Goal: Communication & Community: Answer question/provide support

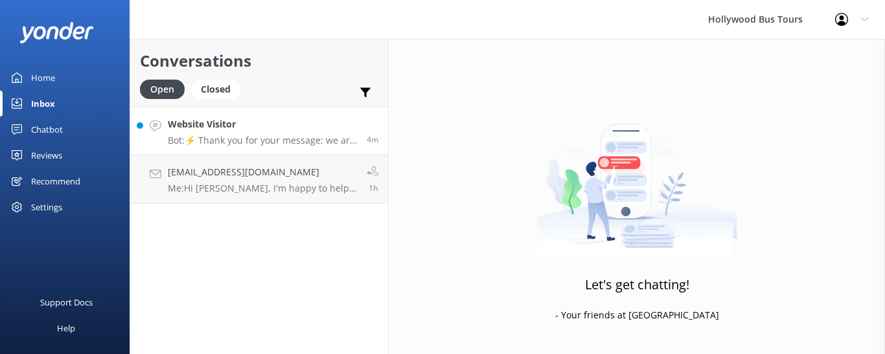
click at [218, 125] on h4 "Website Visitor" at bounding box center [262, 124] width 189 height 14
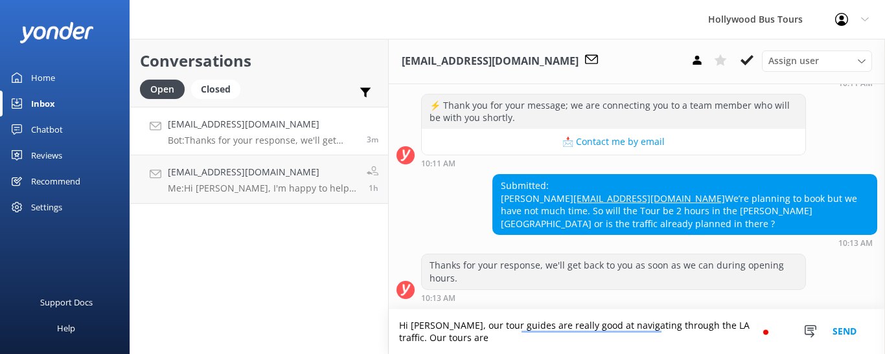
scroll to position [174, 0]
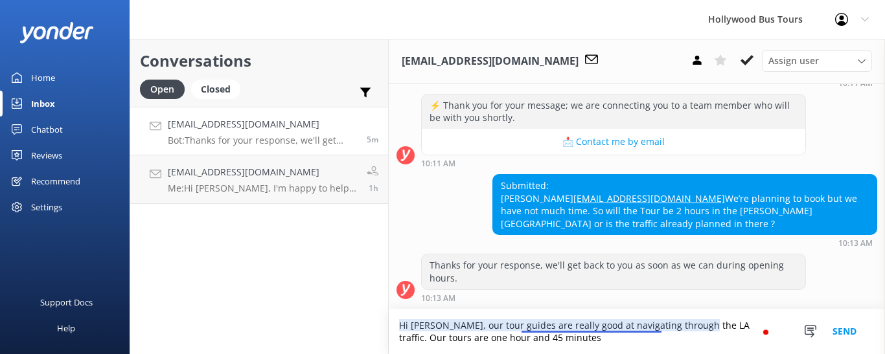
click at [620, 324] on textarea "Hi [PERSON_NAME], our tour guides are really good at navigating through the LA …" at bounding box center [637, 332] width 496 height 45
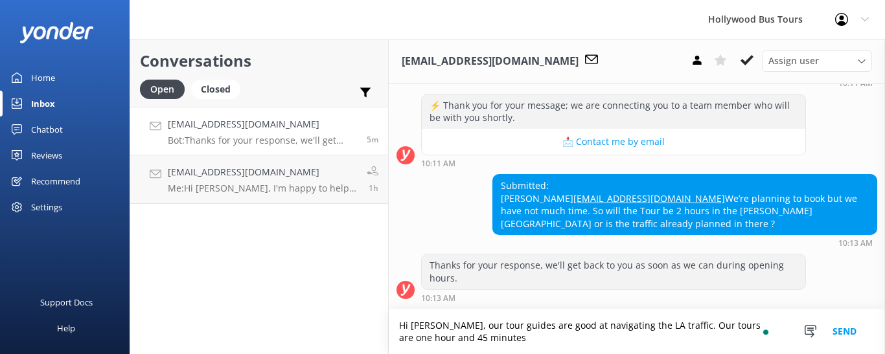
click at [494, 339] on textarea "Hi [PERSON_NAME], our tour guides are good at navigating the LA traffic. Our to…" at bounding box center [637, 332] width 496 height 45
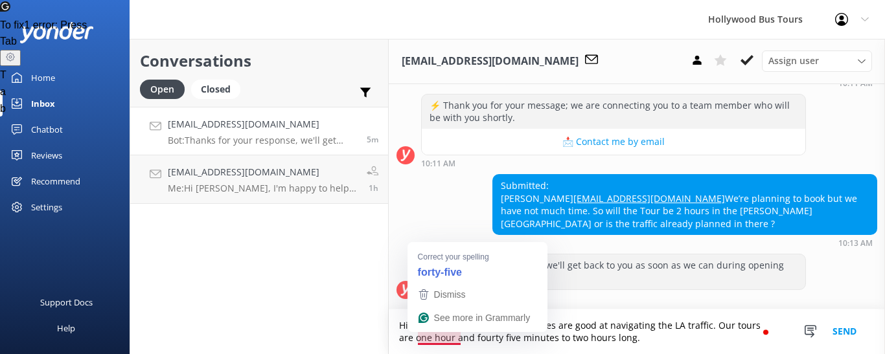
click at [440, 342] on textarea "Hi [PERSON_NAME], our tour guides are good at navigating the LA traffic. Our to…" at bounding box center [637, 332] width 496 height 45
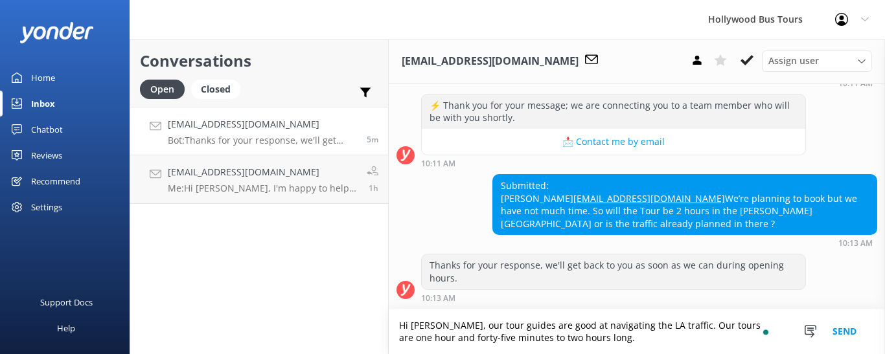
type textarea "Hi [PERSON_NAME], our tour guides are good at navigating the LA traffic. Our to…"
click at [840, 334] on button "Send" at bounding box center [844, 332] width 49 height 45
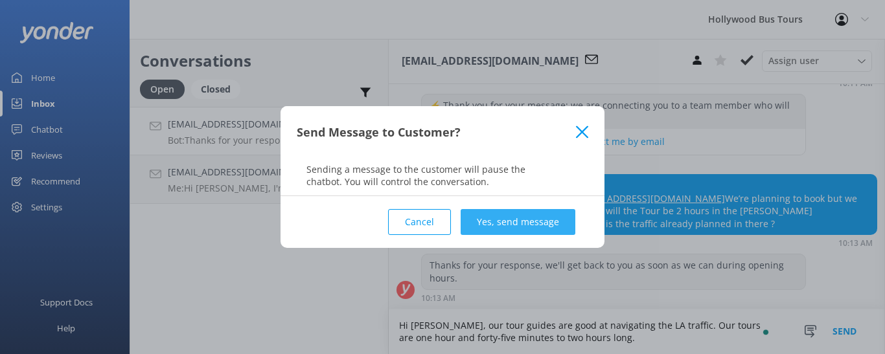
click at [538, 218] on button "Yes, send message" at bounding box center [517, 222] width 115 height 26
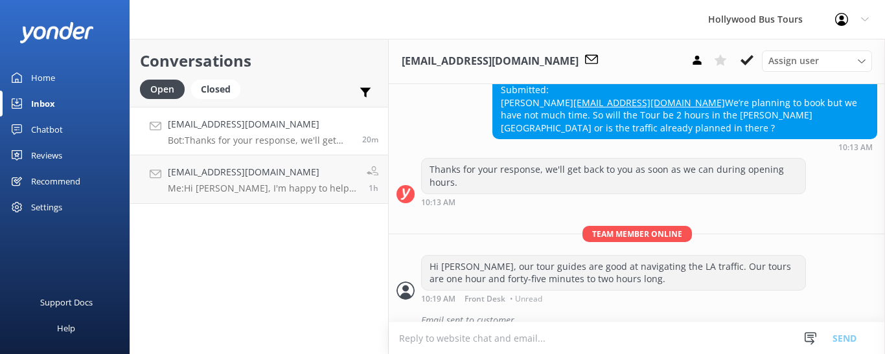
scroll to position [286, 0]
